Goal: Check status

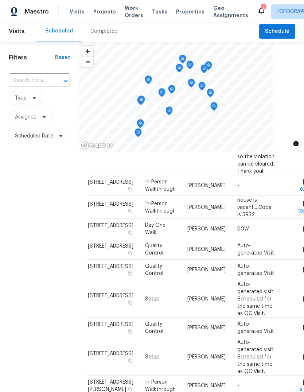
scroll to position [4, 0]
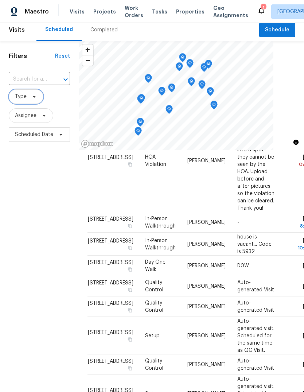
click at [26, 97] on span "Type" at bounding box center [21, 96] width 12 height 7
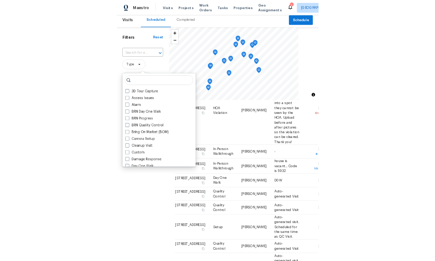
scroll to position [83, 0]
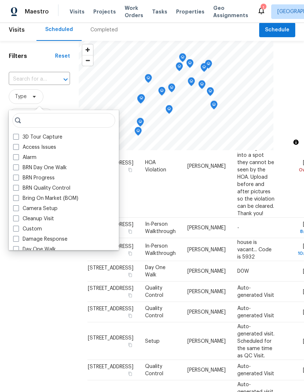
click at [38, 79] on input "text" at bounding box center [29, 79] width 41 height 11
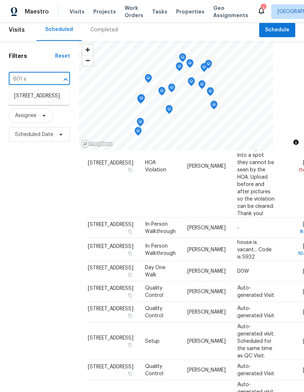
type input "601 s"
click at [51, 182] on div "Filters Reset 601 s ​ Type Assignee Scheduled Date" at bounding box center [39, 252] width 79 height 423
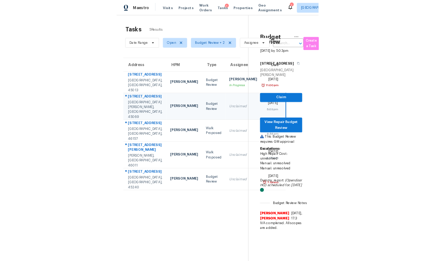
scroll to position [0, 12]
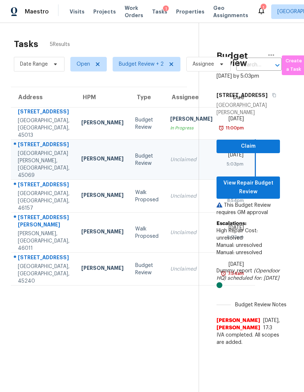
click at [258, 65] on input "text" at bounding box center [248, 64] width 25 height 11
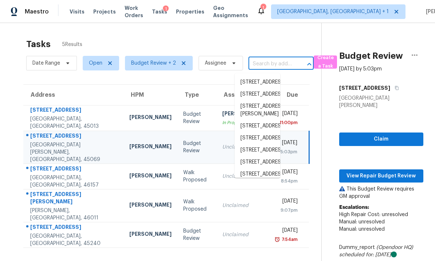
scroll to position [0, 0]
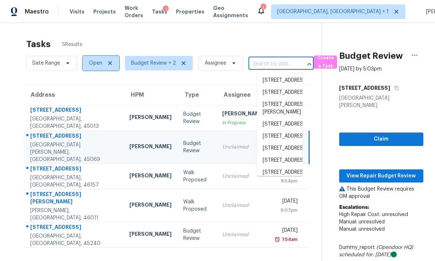
click at [98, 64] on span "Open" at bounding box center [95, 62] width 13 height 7
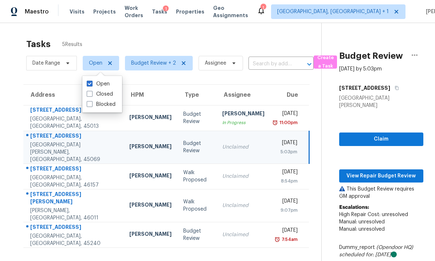
click at [90, 93] on span at bounding box center [90, 94] width 6 height 6
click at [90, 93] on input "Closed" at bounding box center [89, 92] width 5 height 5
checkbox input "true"
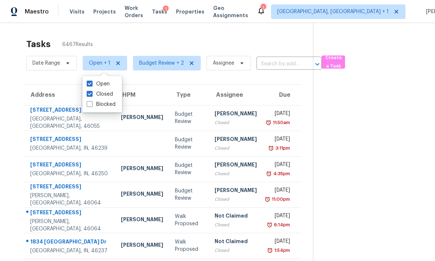
click at [275, 63] on input "text" at bounding box center [279, 63] width 45 height 11
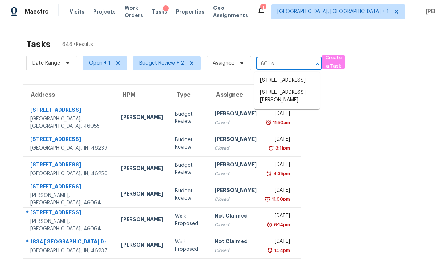
type input "601 s"
click at [98, 63] on span "Open + 1" at bounding box center [100, 62] width 22 height 7
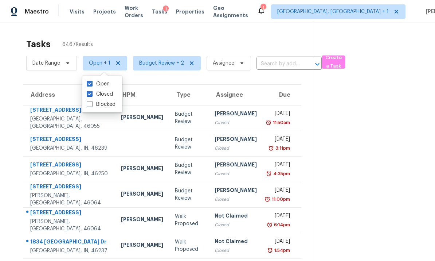
click at [89, 93] on span at bounding box center [90, 94] width 6 height 6
click at [89, 93] on input "Closed" at bounding box center [89, 92] width 5 height 5
checkbox input "false"
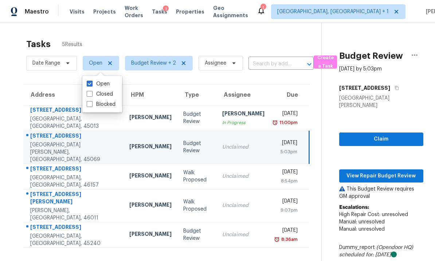
click at [9, 201] on div "Tasks 5 Results Date Range Open Budget Review + 2 Assignee ​ Create a Task Addr…" at bounding box center [217, 171] width 435 height 296
click at [124, 116] on td "[PERSON_NAME]" at bounding box center [151, 118] width 54 height 26
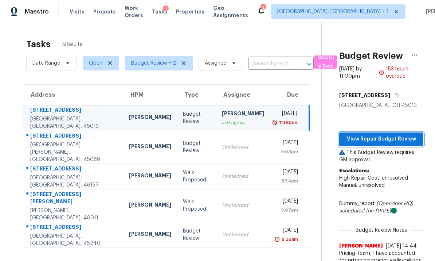
click at [304, 138] on span "View Repair Budget Review" at bounding box center [381, 139] width 73 height 9
